Goal: Find contact information: Find contact information

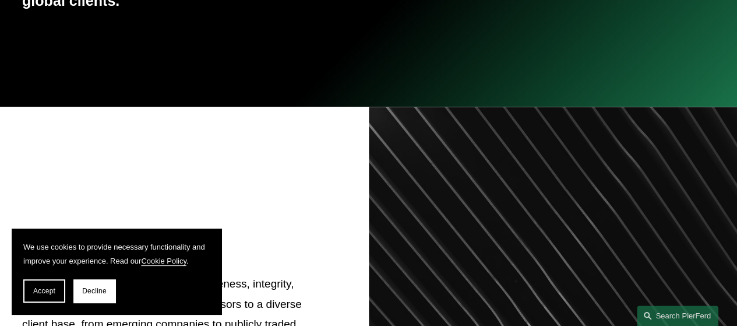
scroll to position [408, 0]
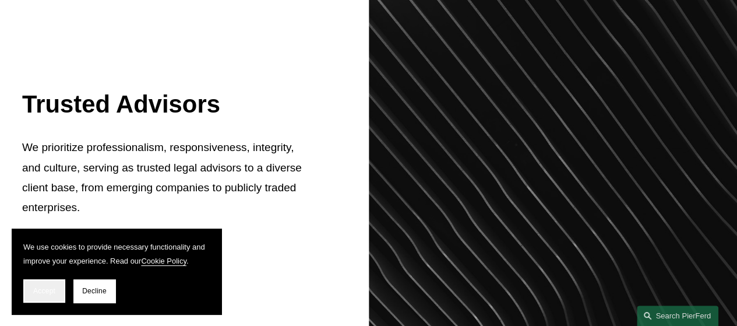
click at [52, 291] on span "Accept" at bounding box center [44, 291] width 22 height 8
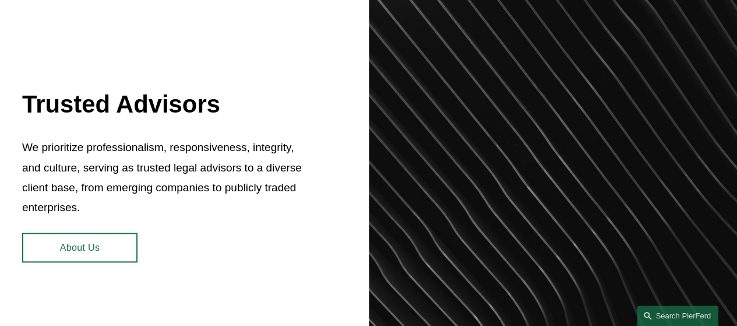
scroll to position [0, 0]
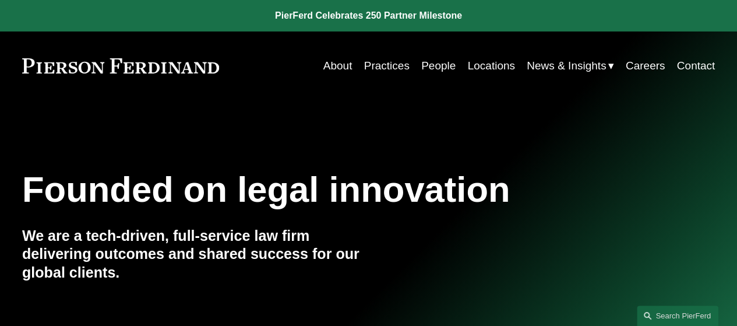
click at [323, 61] on link "About" at bounding box center [337, 66] width 29 height 22
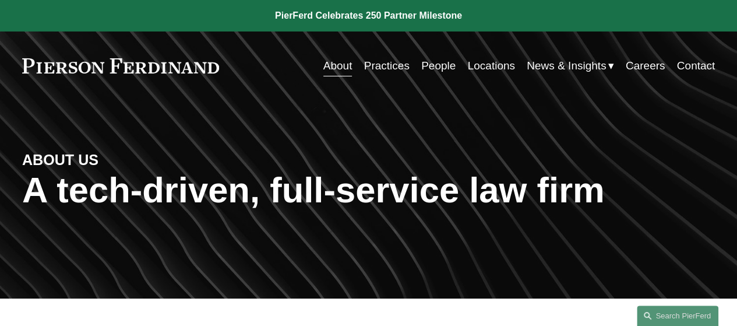
click at [436, 65] on link "People" at bounding box center [438, 66] width 34 height 22
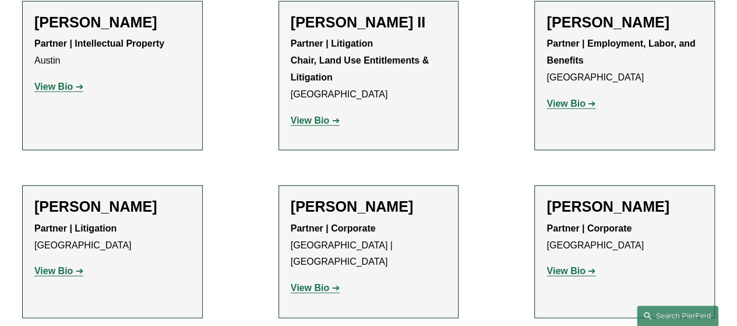
scroll to position [1496, 0]
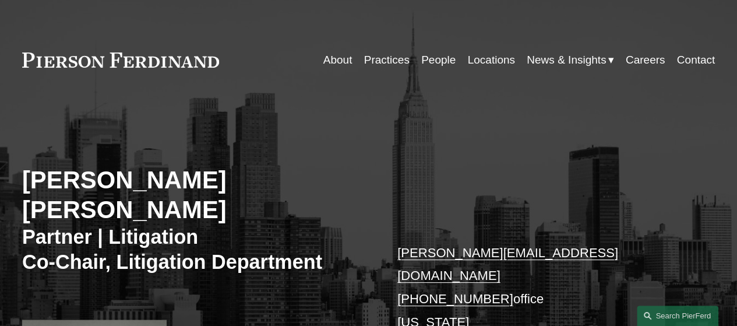
scroll to position [136, 0]
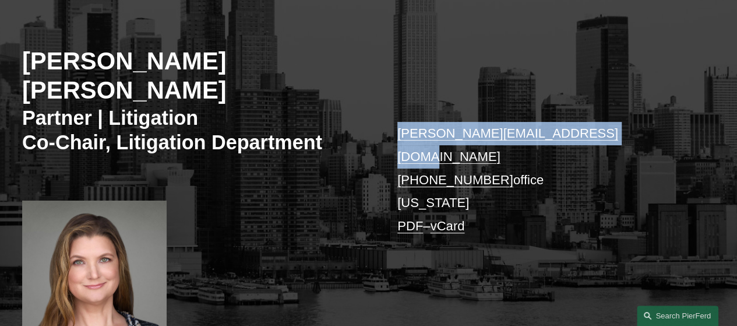
drag, startPoint x: 611, startPoint y: 103, endPoint x: 396, endPoint y: 105, distance: 215.7
click at [396, 105] on div "[PERSON_NAME] [PERSON_NAME] Partner | Litigation Co-Chair, Litigation Departmen…" at bounding box center [368, 164] width 737 height 355
copy link "[PERSON_NAME][EMAIL_ADDRESS][DOMAIN_NAME]"
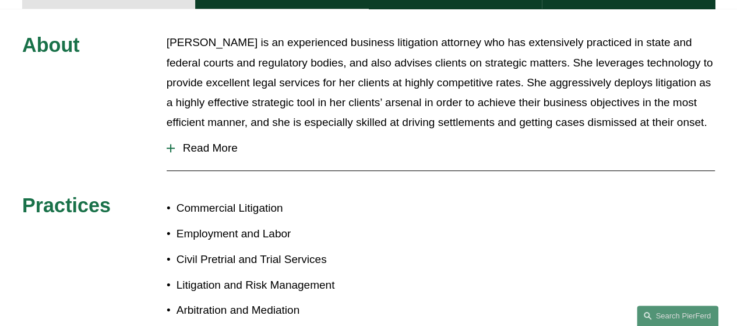
scroll to position [272, 0]
